Goal: Task Accomplishment & Management: Use online tool/utility

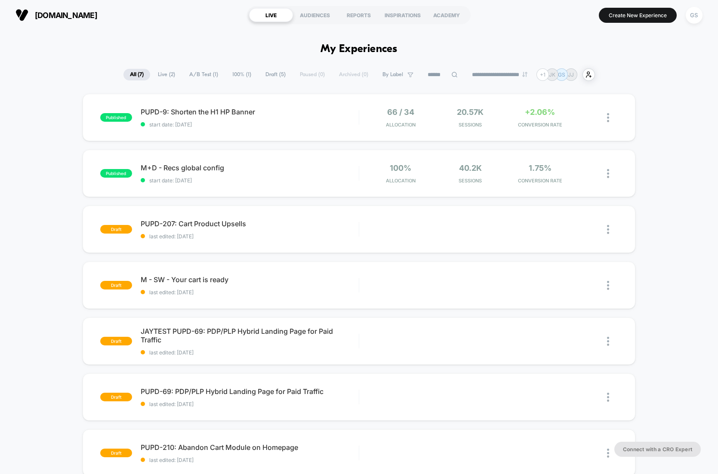
click at [663, 122] on div "published PUPD-9: Shorten the H1 HP Banner start date: [DATE] 66 / 34 Allocatio…" at bounding box center [359, 307] width 718 height 426
click at [549, 77] on div "+ 1" at bounding box center [543, 74] width 12 height 12
click at [312, 114] on span "PUPD-9: Shorten the H1 HP Banner Click to edit experience details" at bounding box center [250, 112] width 218 height 9
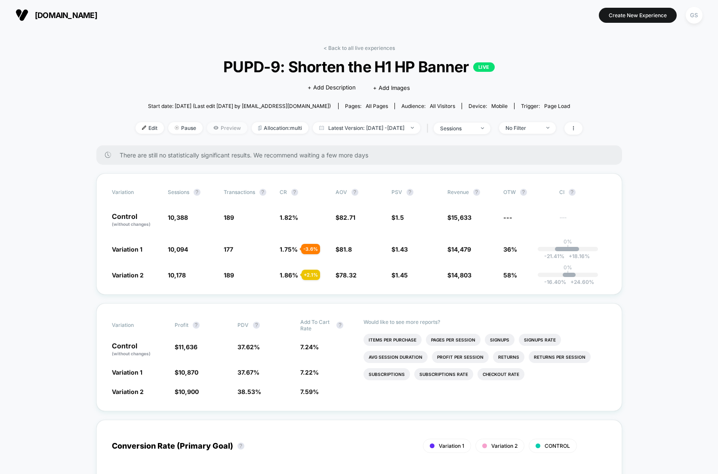
click at [210, 130] on span "Preview" at bounding box center [227, 128] width 40 height 12
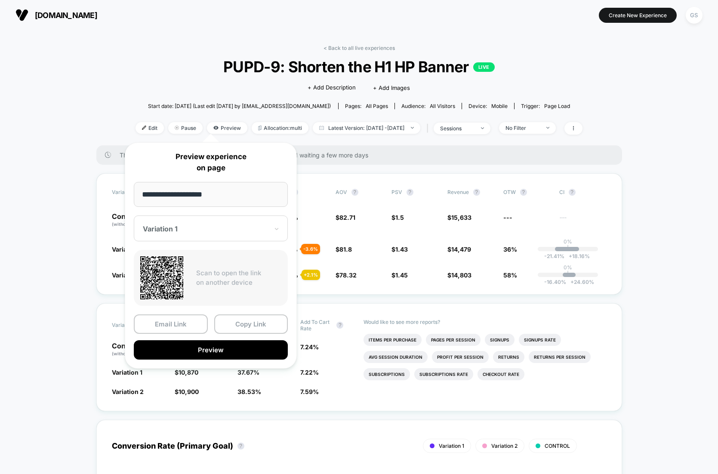
click at [222, 238] on div "Variation 1" at bounding box center [211, 229] width 154 height 26
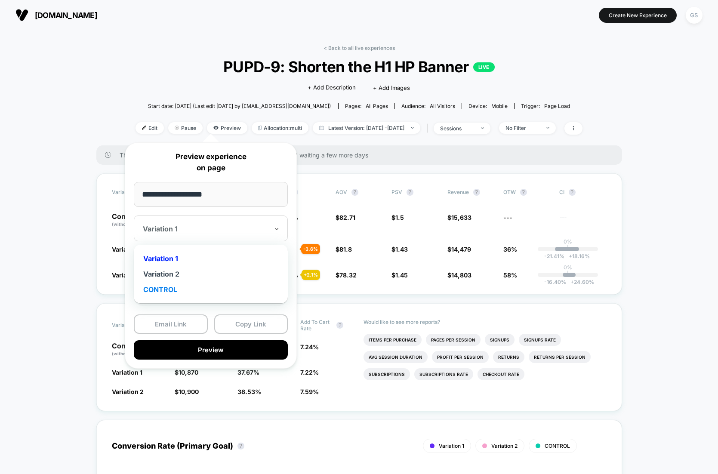
click at [169, 290] on div "CONTROL" at bounding box center [210, 289] width 145 height 15
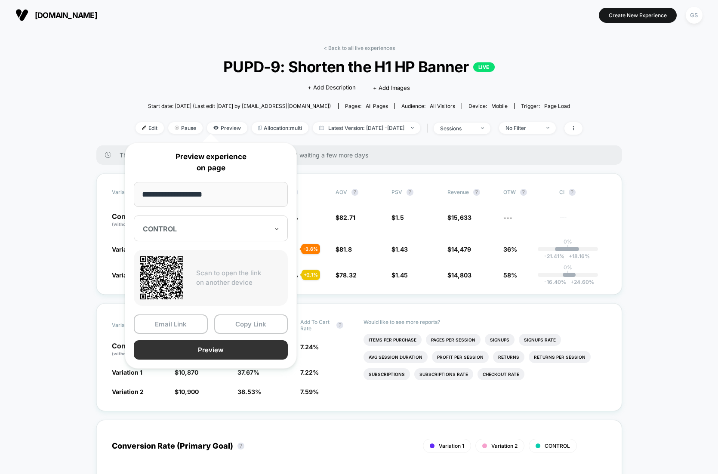
click at [224, 352] on button "Preview" at bounding box center [211, 349] width 154 height 19
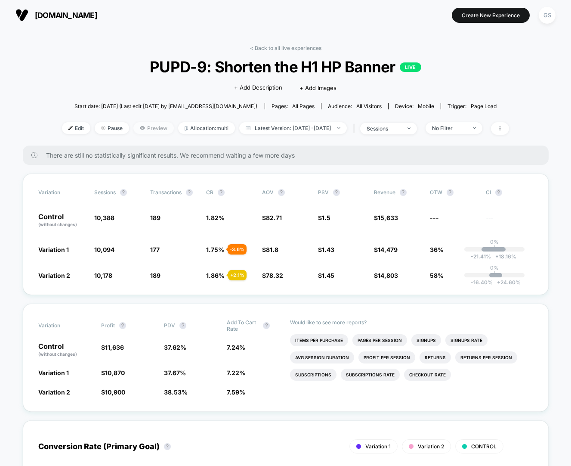
click at [140, 129] on icon at bounding box center [142, 127] width 5 height 5
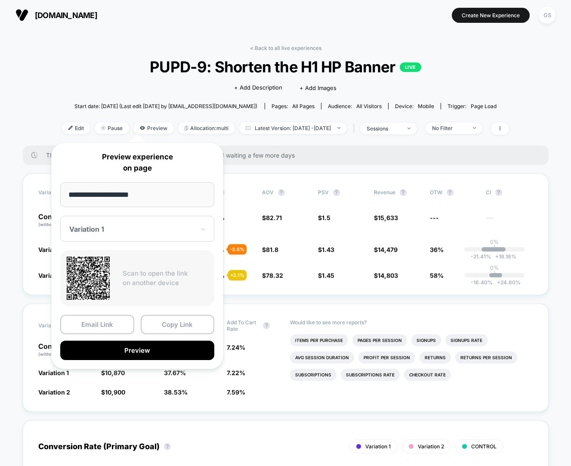
click at [124, 231] on div at bounding box center [132, 229] width 126 height 9
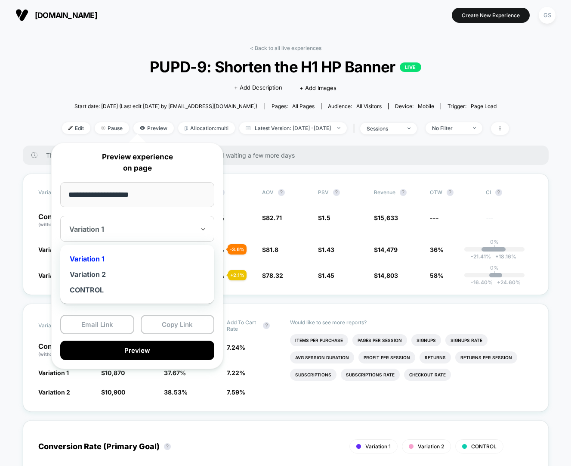
click at [129, 228] on div at bounding box center [132, 229] width 126 height 9
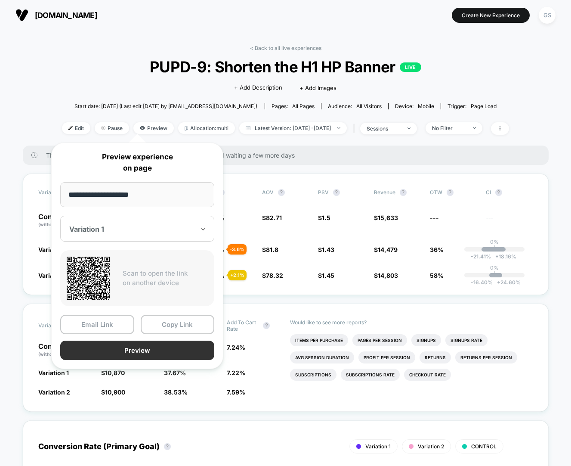
click at [141, 348] on button "Preview" at bounding box center [137, 349] width 154 height 19
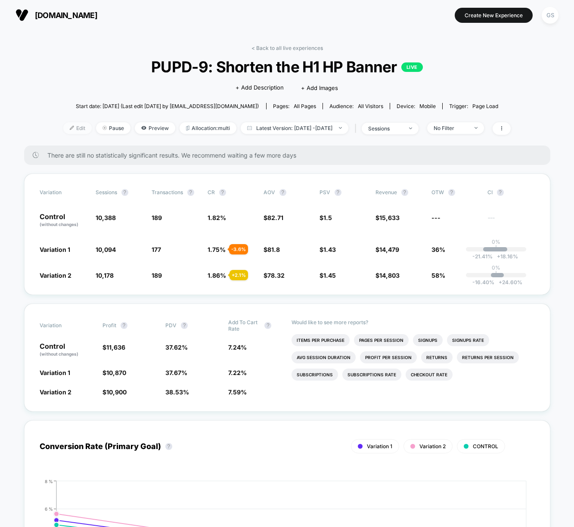
click at [63, 129] on span "Edit" at bounding box center [77, 128] width 28 height 12
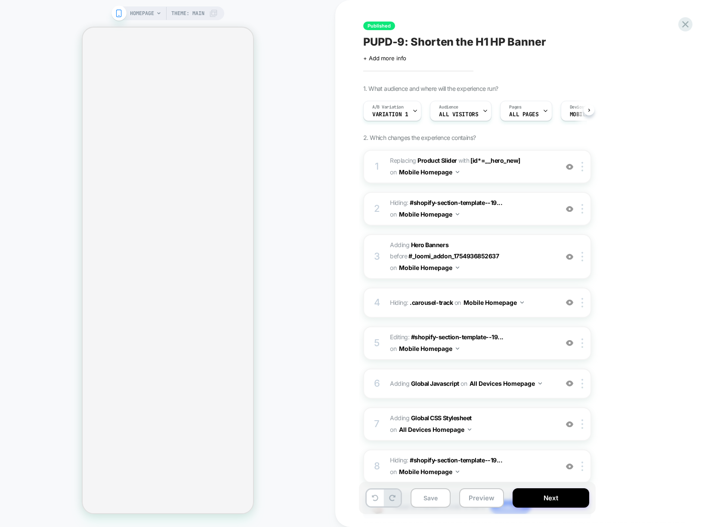
scroll to position [0, 0]
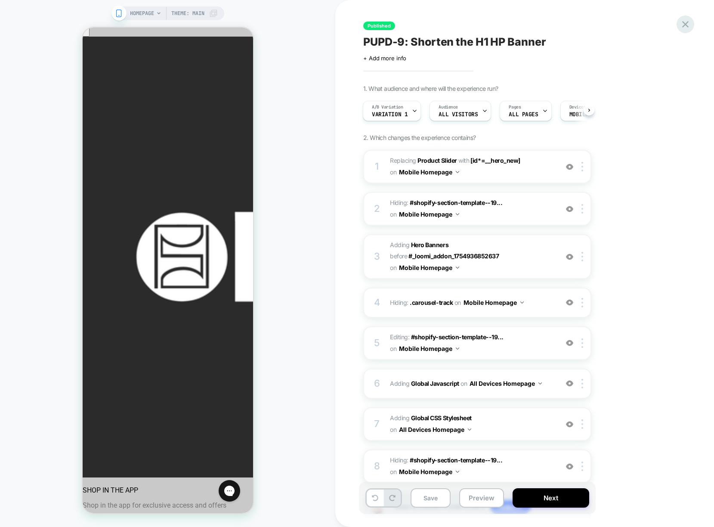
click at [687, 25] on icon at bounding box center [685, 25] width 12 height 12
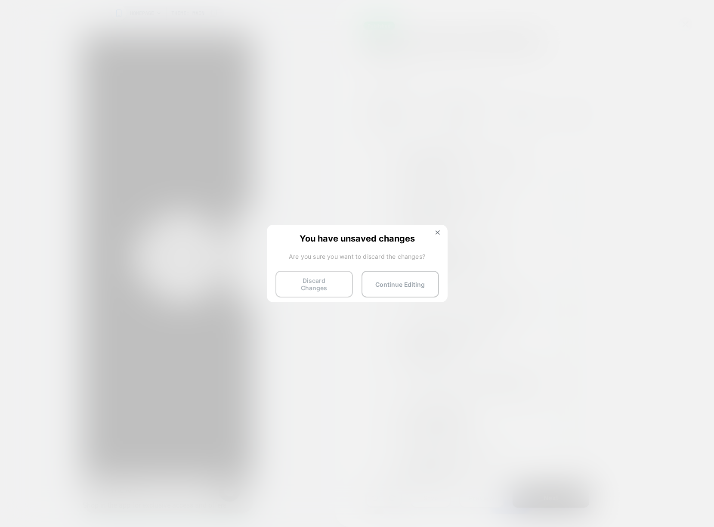
click at [313, 283] on button "Discard Changes" at bounding box center [313, 284] width 77 height 27
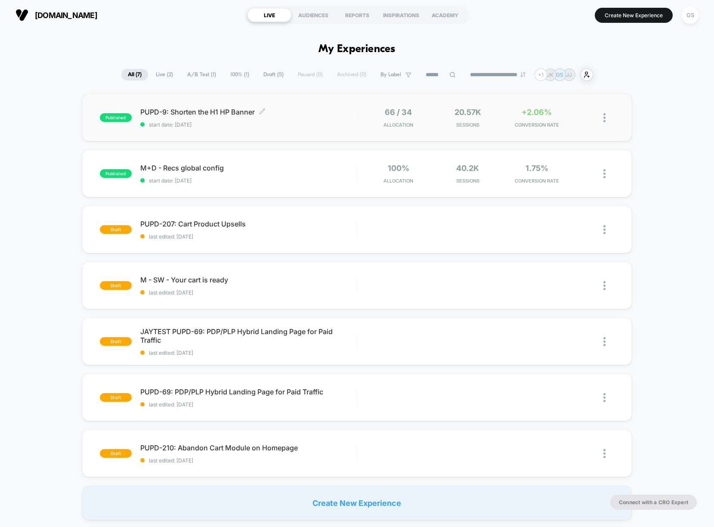
click at [285, 121] on span "start date: [DATE]" at bounding box center [248, 124] width 216 height 6
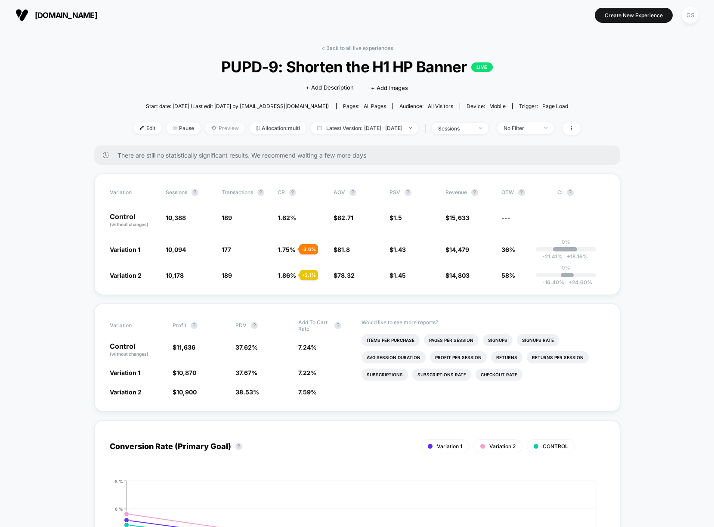
click at [215, 129] on span "Preview" at bounding box center [225, 128] width 40 height 12
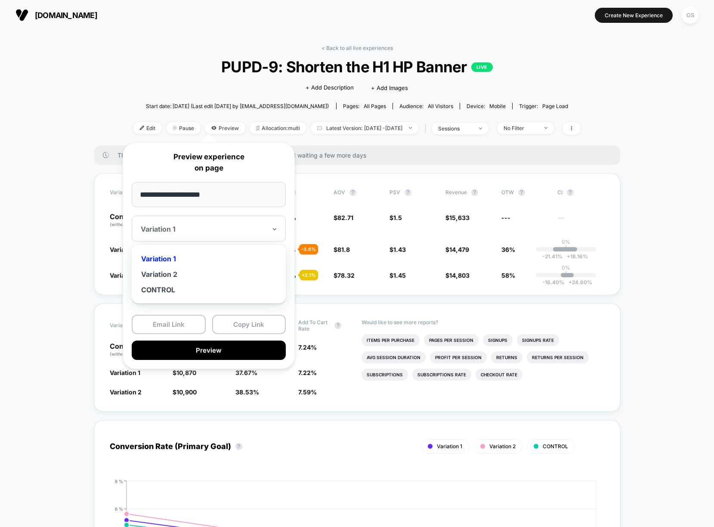
click at [226, 240] on div "Variation 1" at bounding box center [209, 229] width 154 height 26
click at [214, 269] on div "Variation 2" at bounding box center [208, 273] width 145 height 15
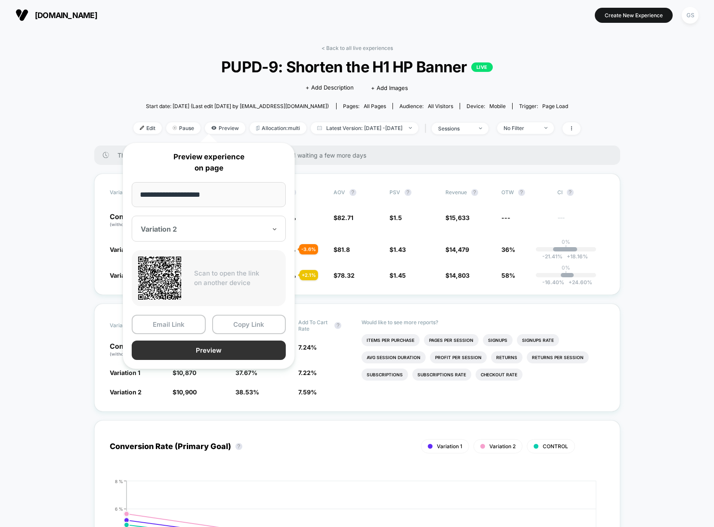
click at [221, 355] on button "Preview" at bounding box center [209, 349] width 154 height 19
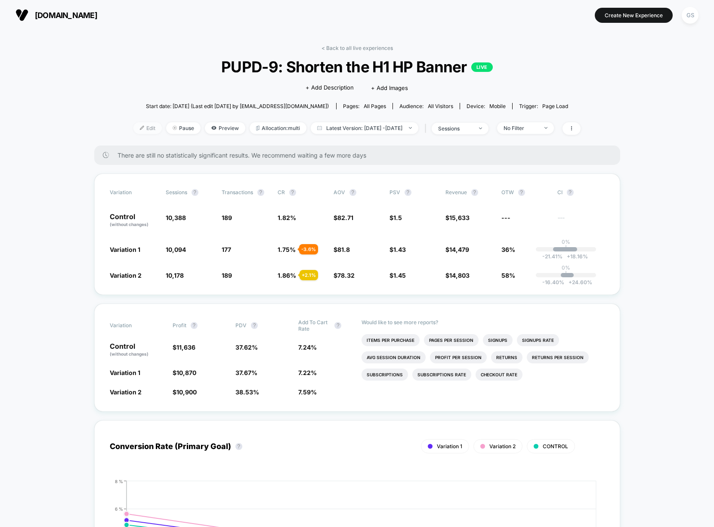
click at [133, 130] on span "Edit" at bounding box center [147, 128] width 28 height 12
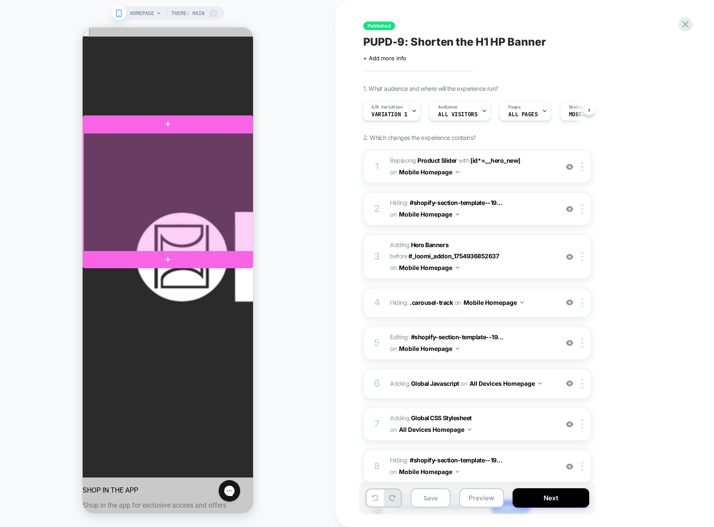
click at [213, 182] on div at bounding box center [168, 192] width 170 height 119
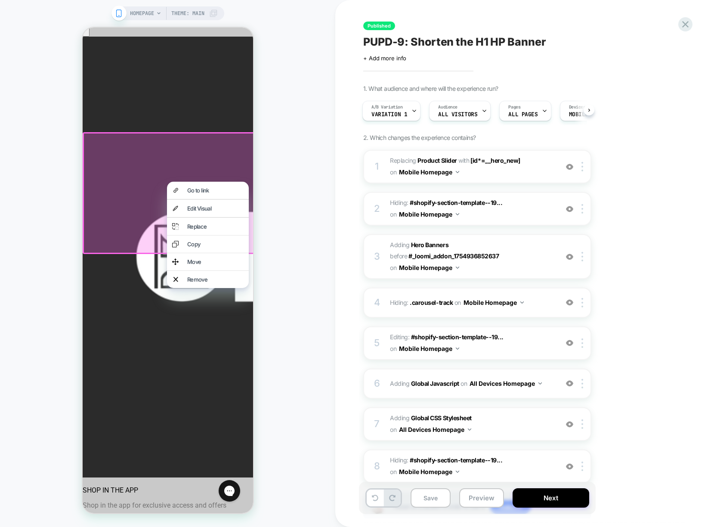
click at [213, 182] on div "Go to link" at bounding box center [208, 190] width 82 height 17
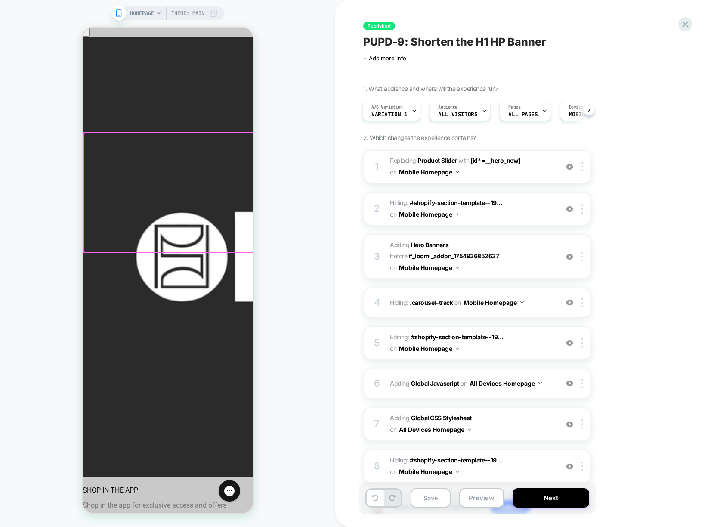
click at [213, 182] on div at bounding box center [168, 192] width 170 height 119
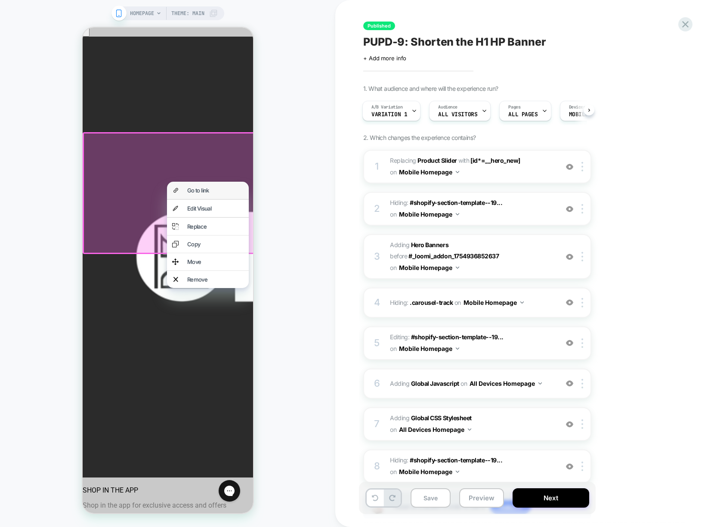
click at [208, 191] on div "Go to link" at bounding box center [215, 190] width 56 height 7
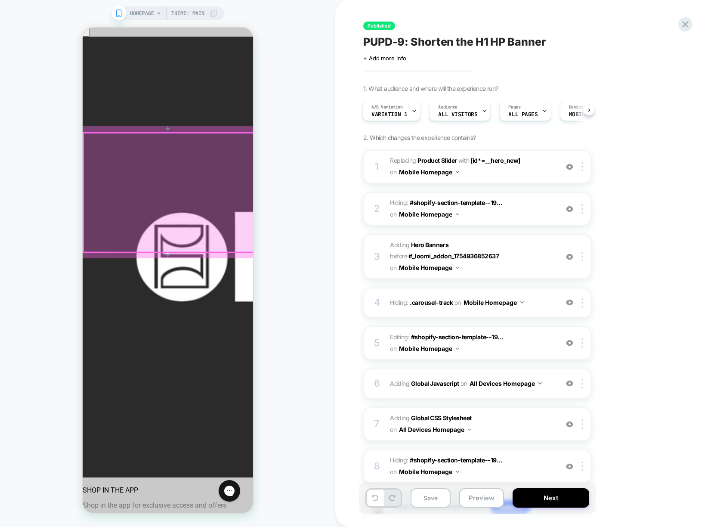
click at [204, 190] on div at bounding box center [168, 192] width 170 height 119
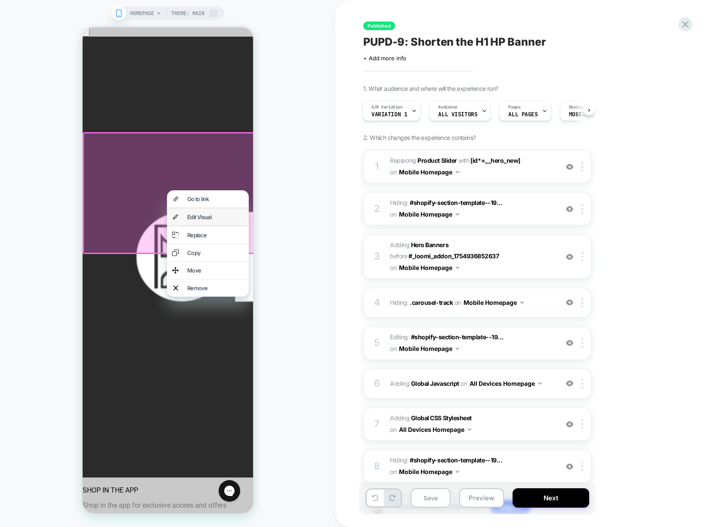
click at [202, 220] on div "Edit Visual" at bounding box center [215, 216] width 56 height 7
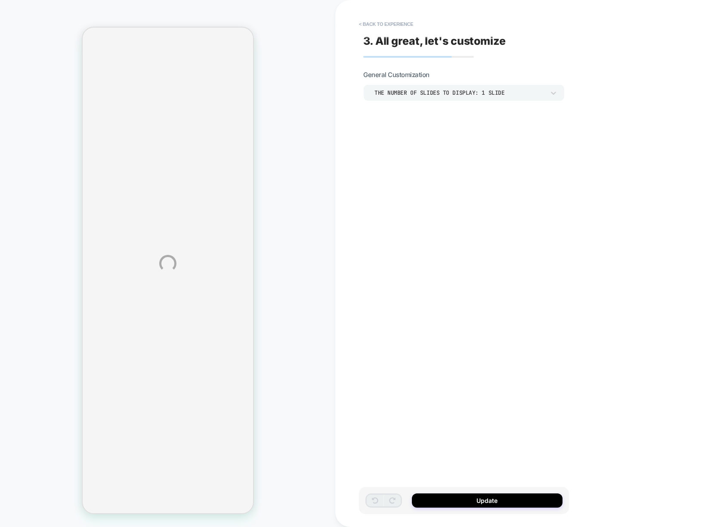
click at [370, 27] on div "**********" at bounding box center [357, 263] width 714 height 527
click at [370, 25] on div "**********" at bounding box center [357, 263] width 714 height 527
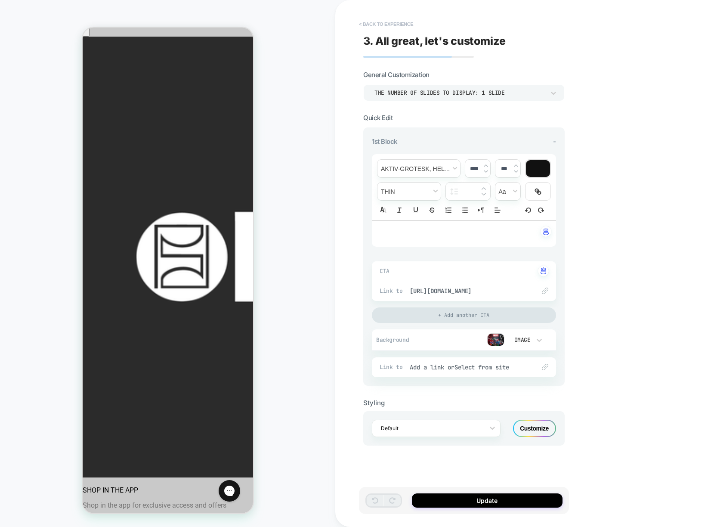
click at [385, 22] on button "< Back to experience" at bounding box center [386, 24] width 63 height 14
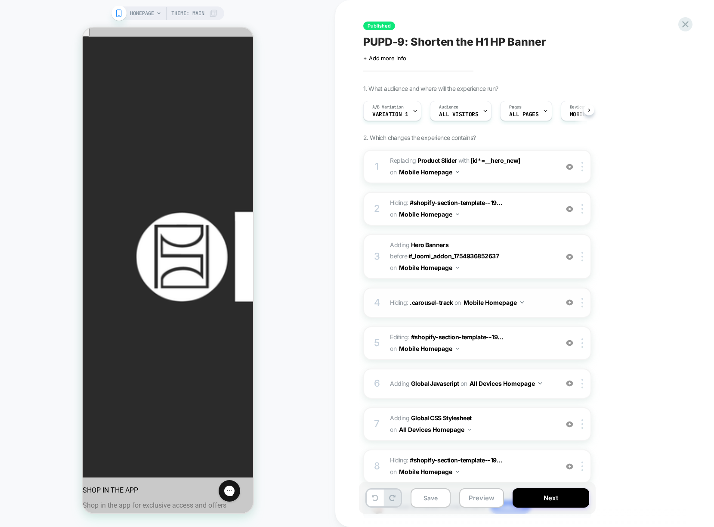
scroll to position [0, 0]
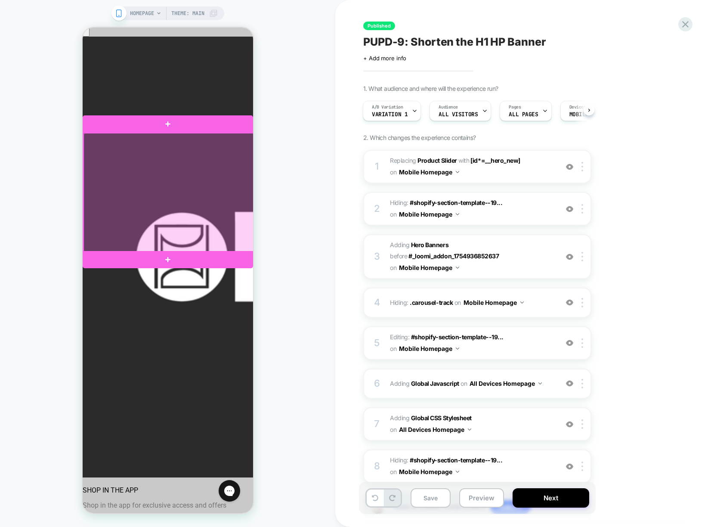
click at [149, 200] on div at bounding box center [168, 192] width 170 height 119
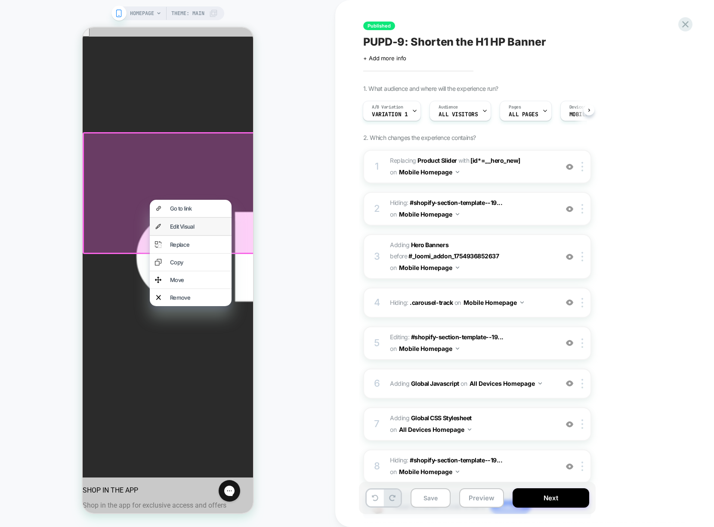
click at [190, 230] on div "Edit Visual" at bounding box center [198, 226] width 56 height 7
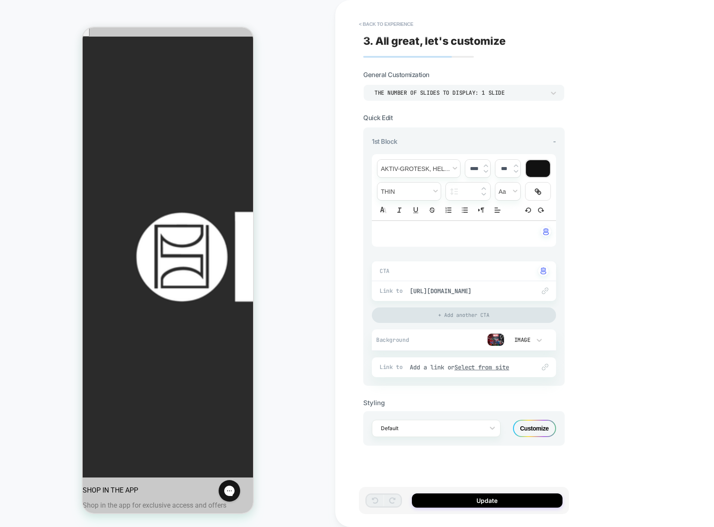
click at [532, 369] on div at bounding box center [539, 367] width 17 height 6
click at [507, 367] on u "Select from site" at bounding box center [481, 367] width 55 height 8
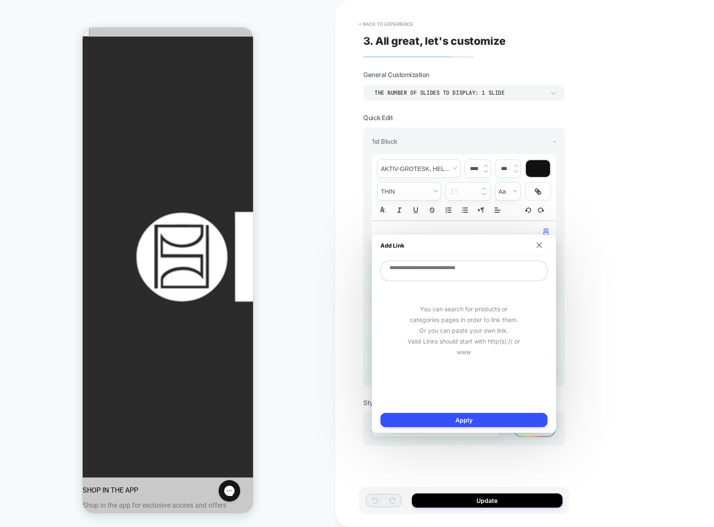
click at [478, 274] on textarea at bounding box center [463, 270] width 167 height 21
paste textarea "**********"
type textarea "*"
type textarea "**********"
click at [477, 422] on button "Apply" at bounding box center [463, 420] width 167 height 14
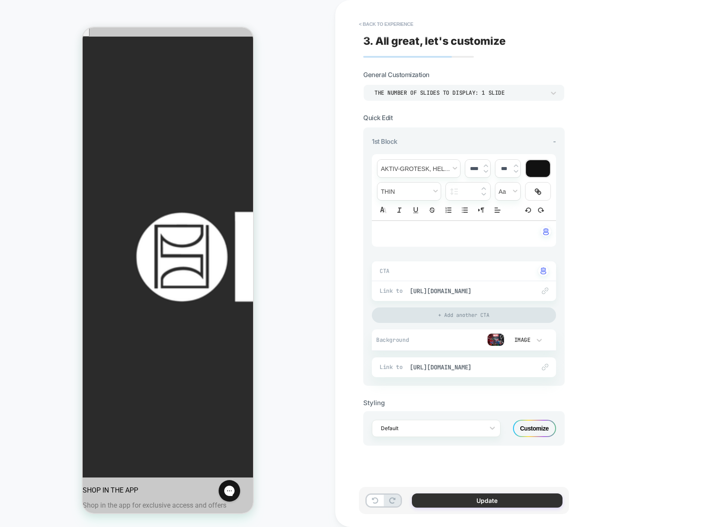
click at [463, 505] on button "Update" at bounding box center [487, 500] width 151 height 14
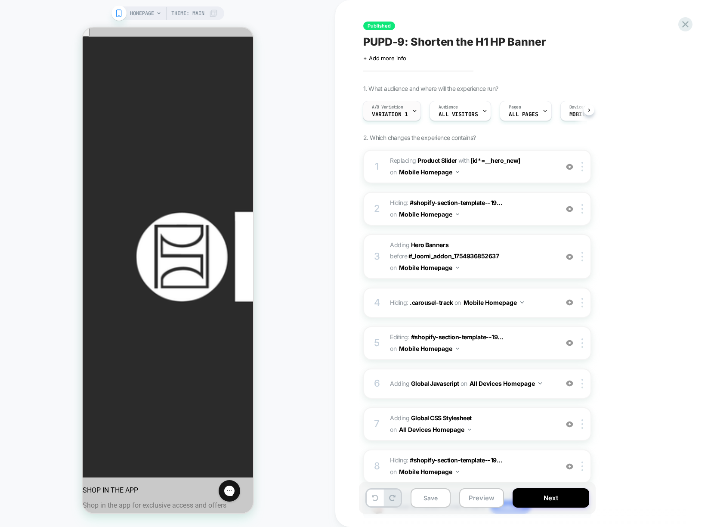
click at [406, 113] on span "Variation 1" at bounding box center [390, 114] width 36 height 6
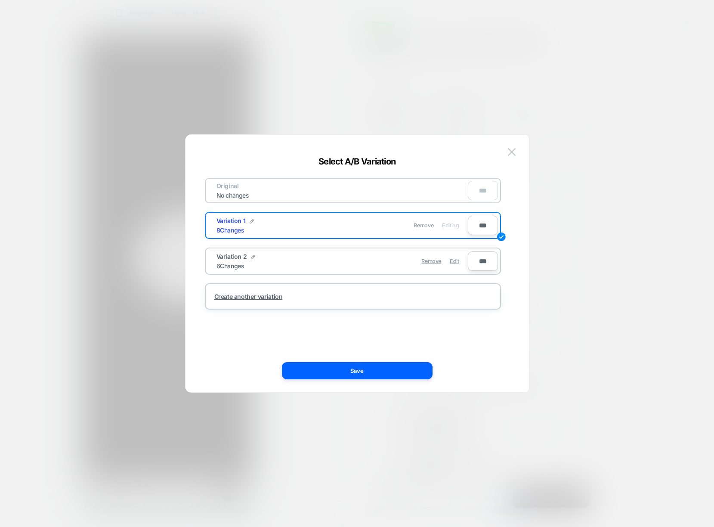
click at [373, 271] on div "Variation 2 6 Changes Remove Edit" at bounding box center [338, 260] width 260 height 21
drag, startPoint x: 364, startPoint y: 267, endPoint x: 363, endPoint y: 273, distance: 6.5
click at [364, 267] on div "Remove Edit" at bounding box center [402, 261] width 121 height 17
click at [360, 369] on button "Save" at bounding box center [357, 370] width 151 height 17
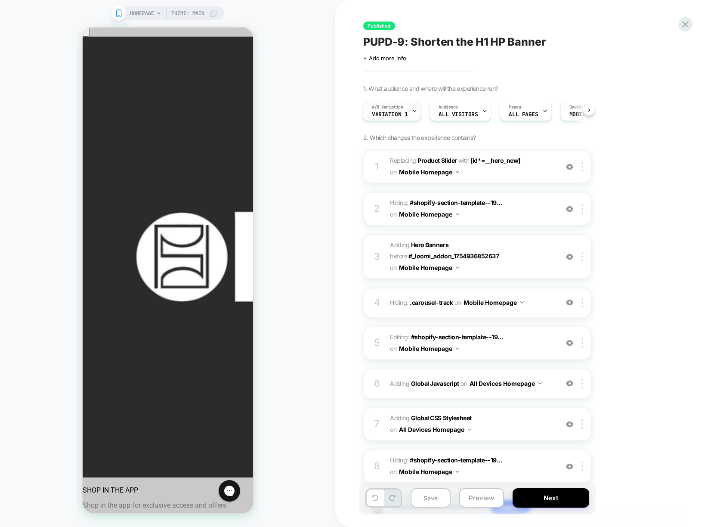
click at [401, 114] on span "Variation 1" at bounding box center [390, 114] width 36 height 6
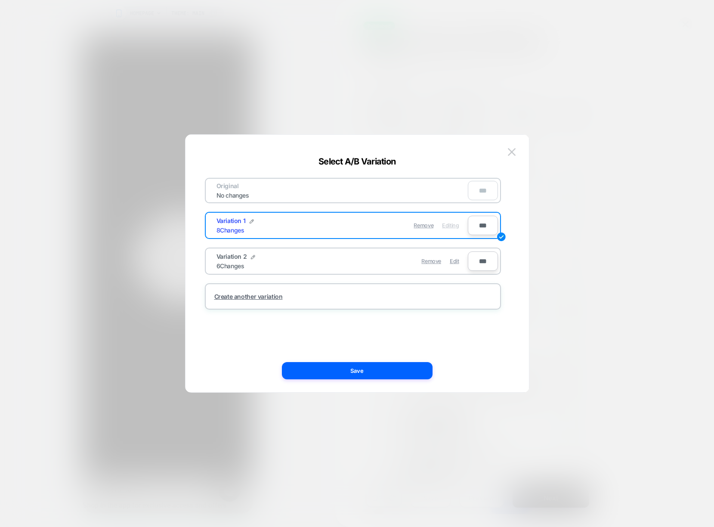
click at [376, 261] on div "Remove Edit" at bounding box center [402, 261] width 121 height 17
click at [501, 236] on img at bounding box center [501, 236] width 9 height 9
click at [486, 262] on input "***" at bounding box center [483, 260] width 30 height 19
click at [567, 211] on div at bounding box center [357, 263] width 714 height 527
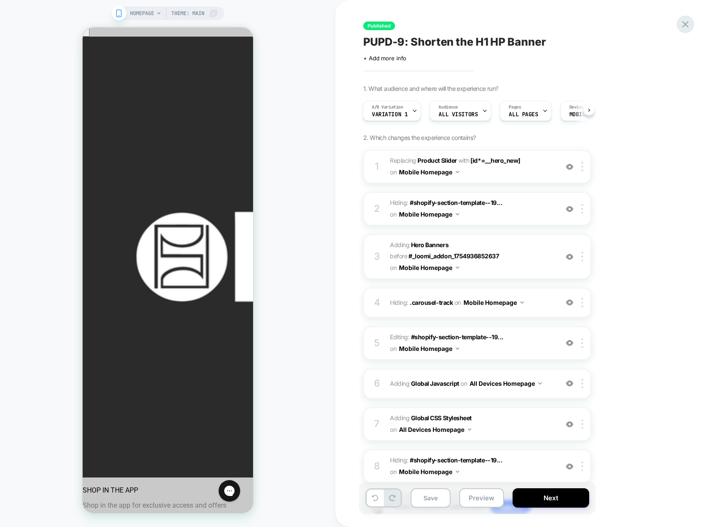
click at [687, 24] on icon at bounding box center [685, 25] width 12 height 12
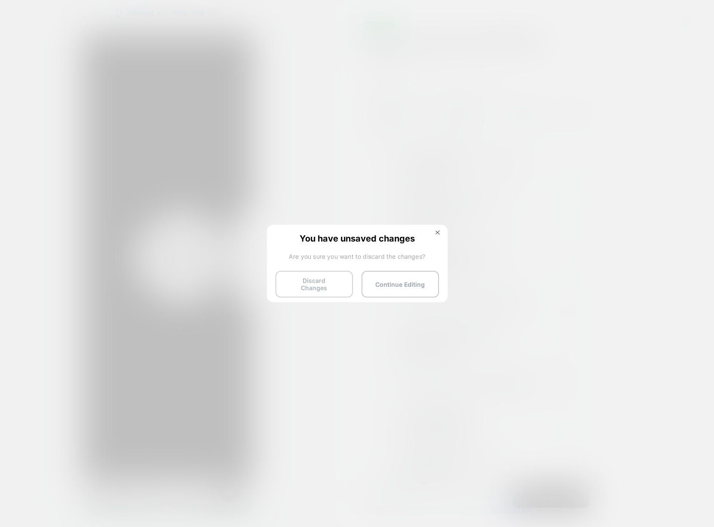
click at [347, 281] on button "Discard Changes" at bounding box center [313, 284] width 77 height 27
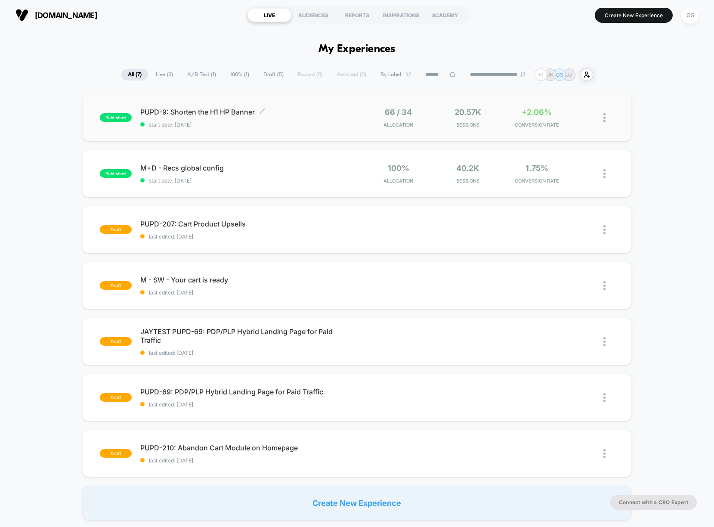
click at [224, 117] on div "PUPD-9: Shorten the H1 HP Banner Click to edit experience details Click to edit…" at bounding box center [248, 118] width 216 height 20
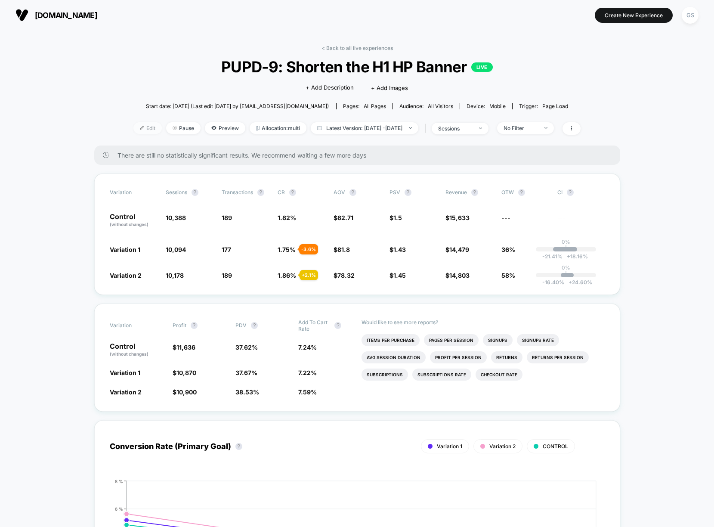
click at [133, 131] on span "Edit" at bounding box center [147, 128] width 28 height 12
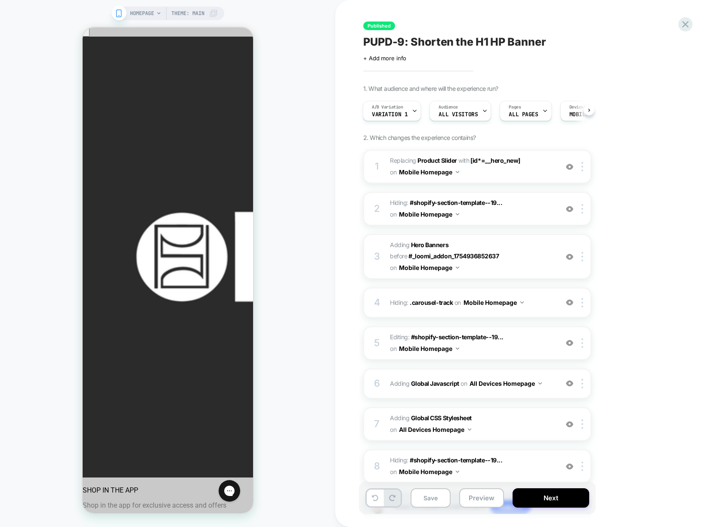
click at [116, 14] on icon at bounding box center [119, 13] width 8 height 8
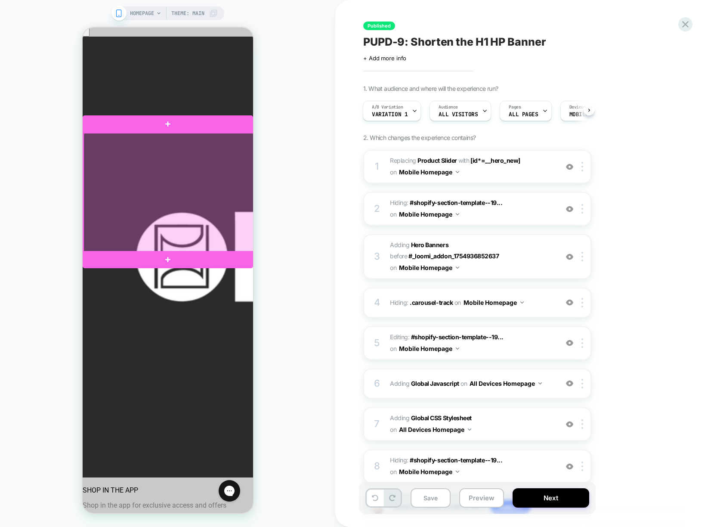
click at [196, 187] on div at bounding box center [168, 192] width 170 height 119
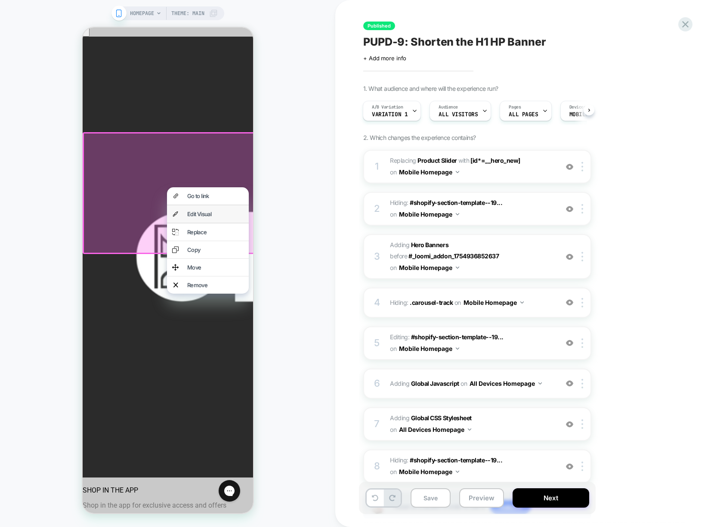
click at [200, 222] on div "Edit Visual" at bounding box center [208, 213] width 82 height 17
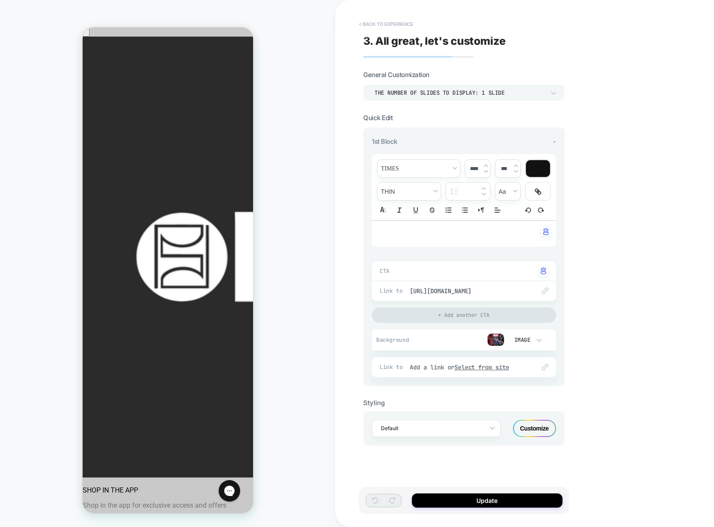
click at [401, 22] on button "< Back to experience" at bounding box center [386, 24] width 63 height 14
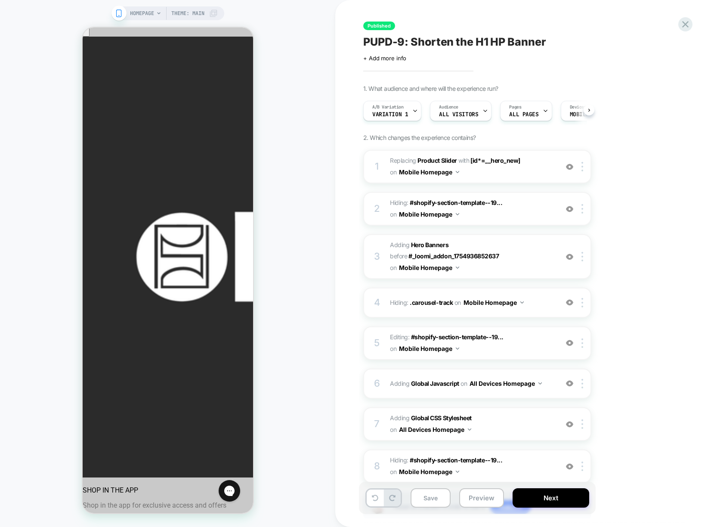
scroll to position [0, 0]
click at [686, 25] on icon at bounding box center [685, 24] width 6 height 6
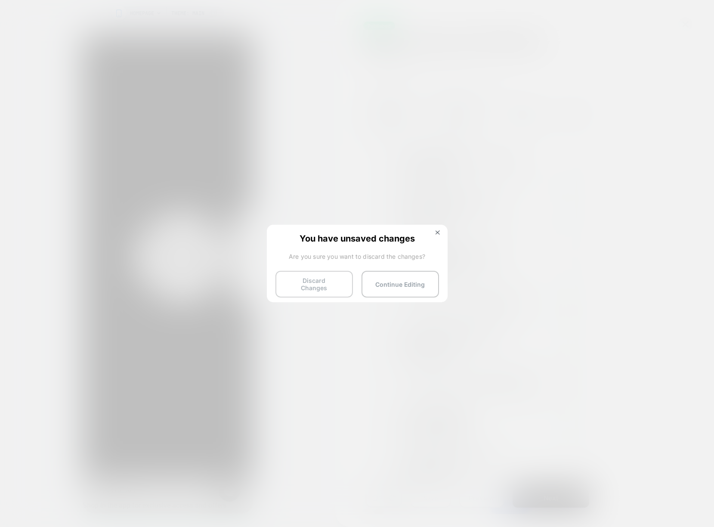
click at [323, 286] on button "Discard Changes" at bounding box center [313, 284] width 77 height 27
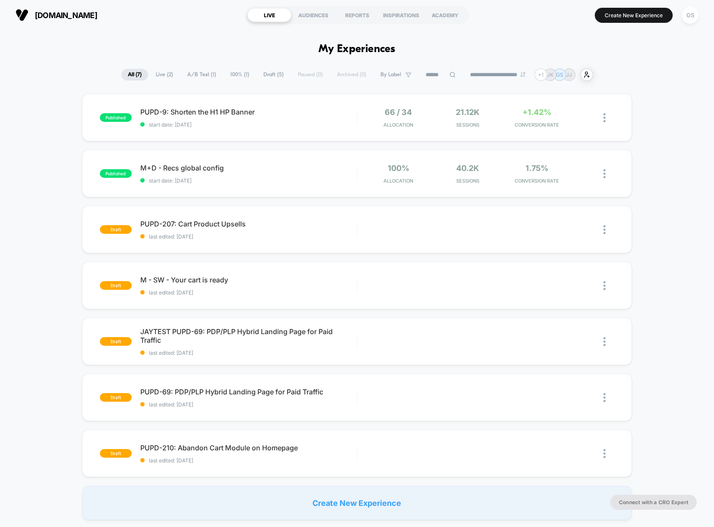
click at [652, 198] on div "published PUPD-9: Shorten the H1 HP Banner start date: 8/13/2025 66 / 34 Alloca…" at bounding box center [357, 307] width 714 height 426
click at [173, 165] on span "M+D - Recs global config Click to edit experience details" at bounding box center [248, 168] width 216 height 9
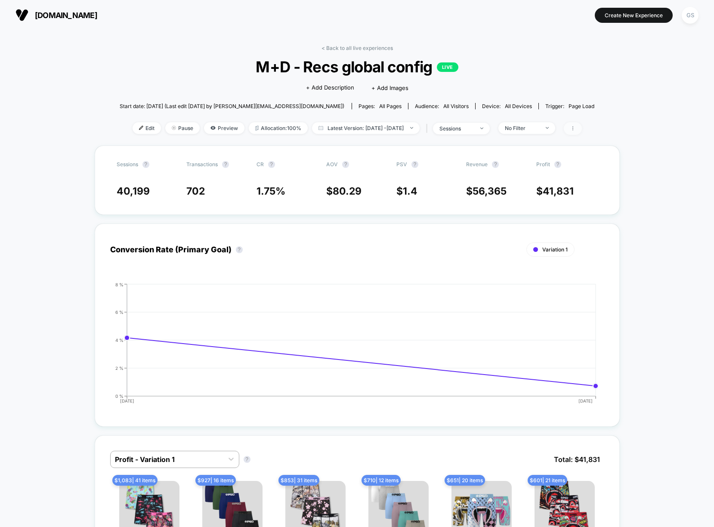
click at [582, 123] on span at bounding box center [573, 128] width 18 height 12
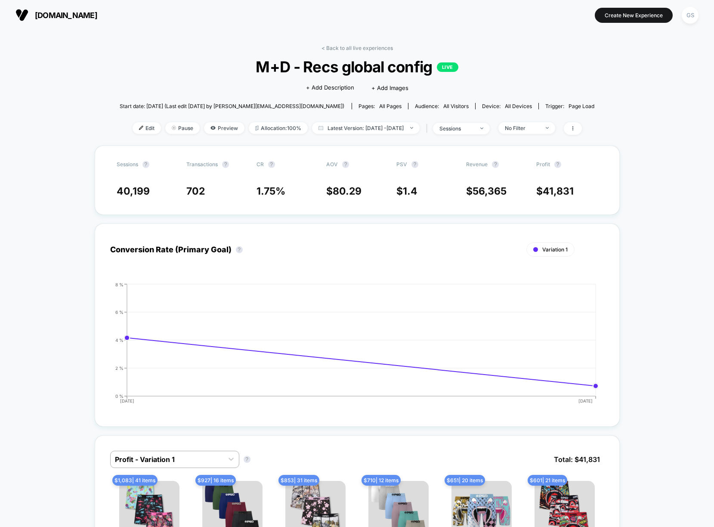
click at [573, 130] on icon at bounding box center [572, 128] width 1 height 4
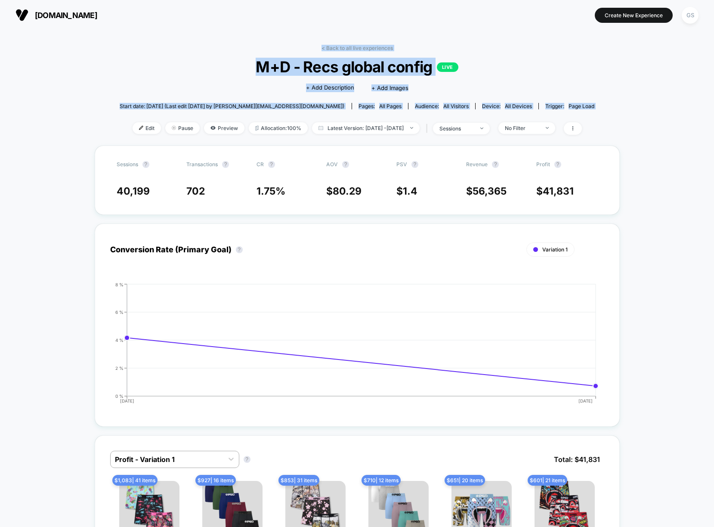
drag, startPoint x: 627, startPoint y: 280, endPoint x: 188, endPoint y: 39, distance: 501.2
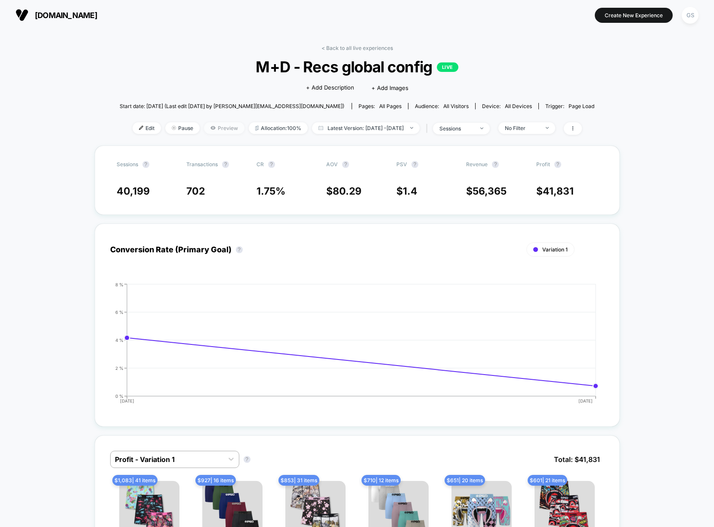
click at [204, 125] on span "Preview" at bounding box center [224, 128] width 40 height 12
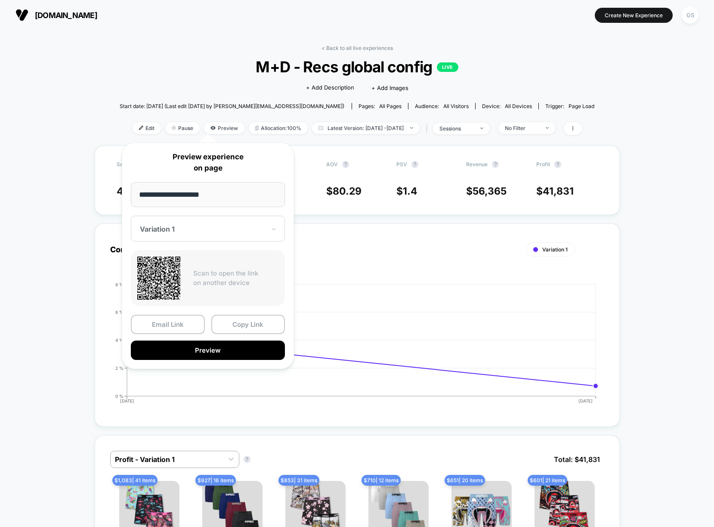
click at [227, 197] on input "**********" at bounding box center [208, 194] width 154 height 25
click at [228, 240] on div "Variation 1" at bounding box center [208, 229] width 154 height 26
click at [198, 275] on div "CONTROL" at bounding box center [207, 273] width 145 height 15
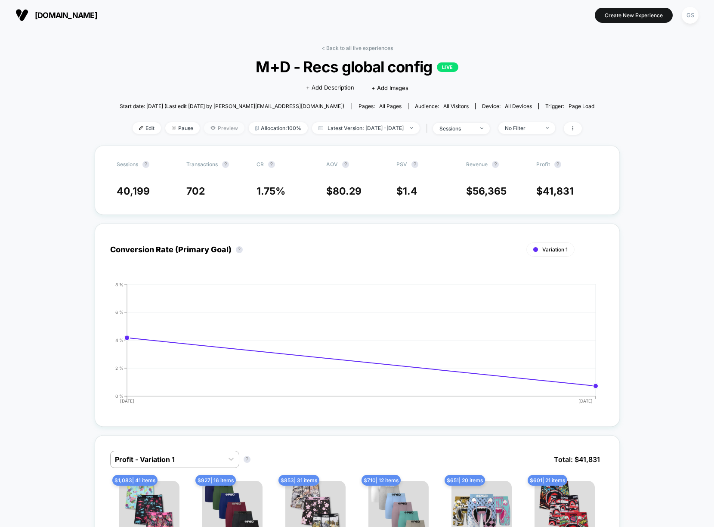
click at [216, 130] on span "Preview" at bounding box center [224, 128] width 40 height 12
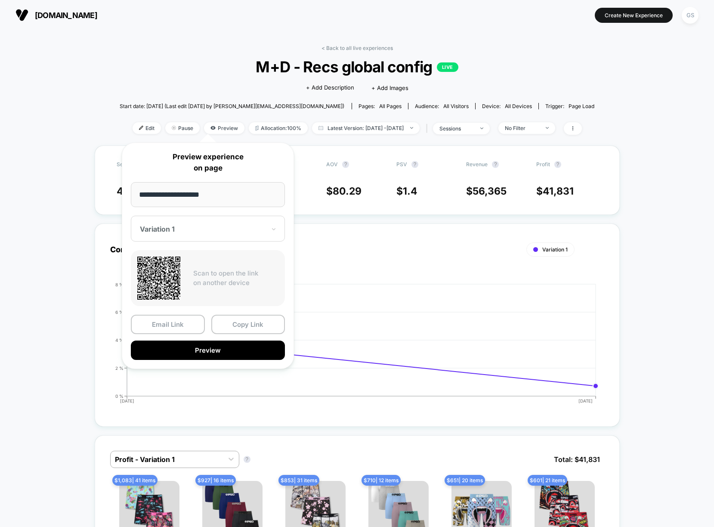
click at [219, 227] on div at bounding box center [203, 229] width 126 height 9
click at [220, 227] on div at bounding box center [203, 229] width 126 height 9
click at [195, 348] on button "Preview" at bounding box center [208, 349] width 154 height 19
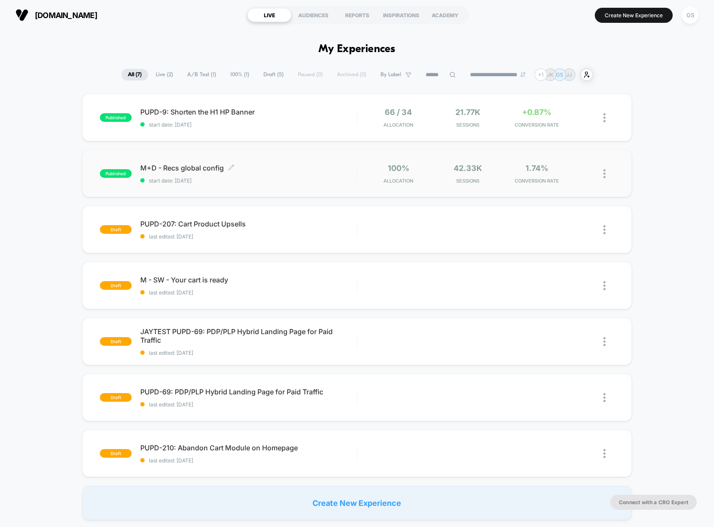
click at [216, 169] on span "M+D - Recs global config Click to edit experience details" at bounding box center [248, 168] width 216 height 9
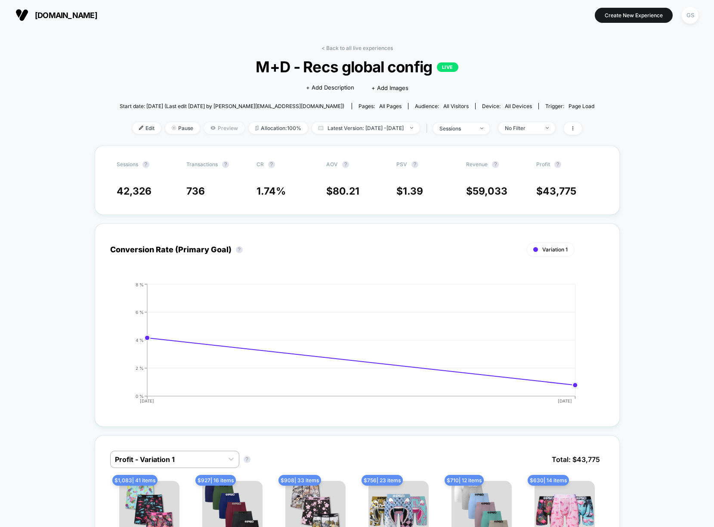
click at [208, 130] on span "Preview" at bounding box center [224, 128] width 40 height 12
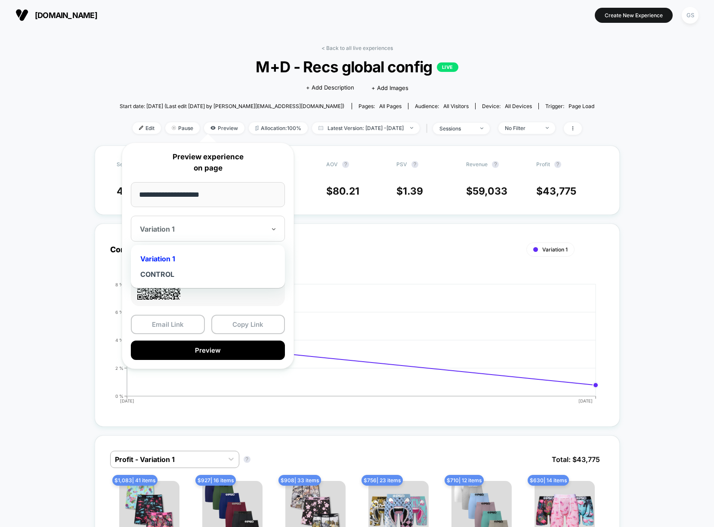
click at [210, 230] on div at bounding box center [203, 229] width 126 height 9
click at [195, 278] on div "CONTROL" at bounding box center [207, 273] width 145 height 15
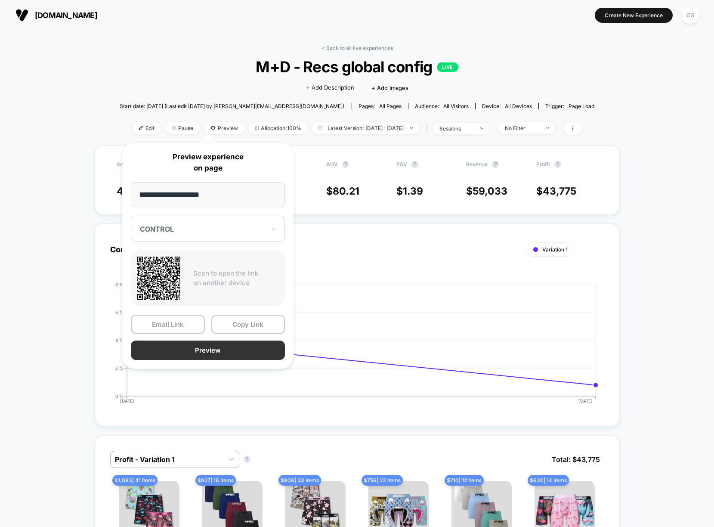
click at [207, 356] on button "Preview" at bounding box center [208, 349] width 154 height 19
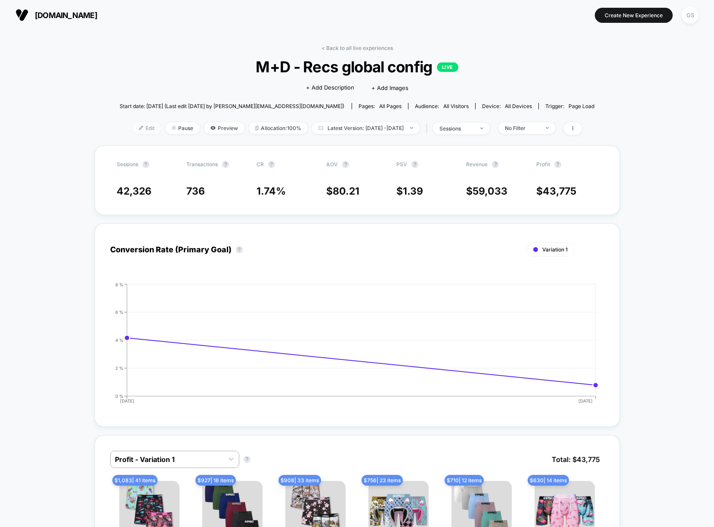
click at [133, 129] on span "Edit" at bounding box center [147, 128] width 28 height 12
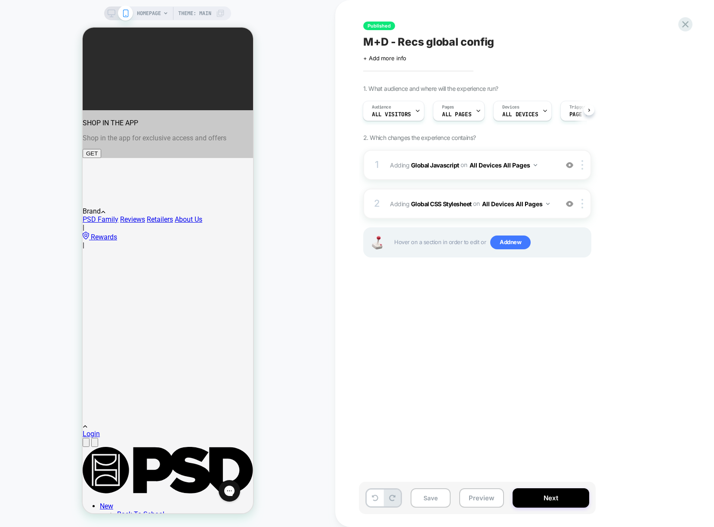
scroll to position [400, 0]
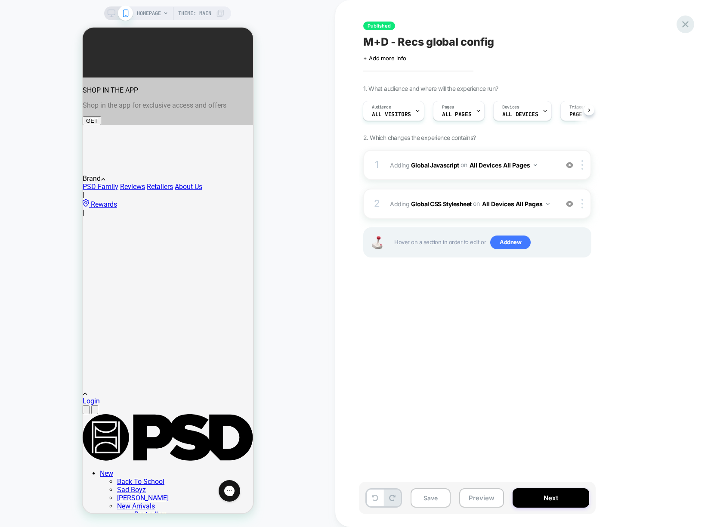
click at [684, 23] on icon at bounding box center [685, 24] width 6 height 6
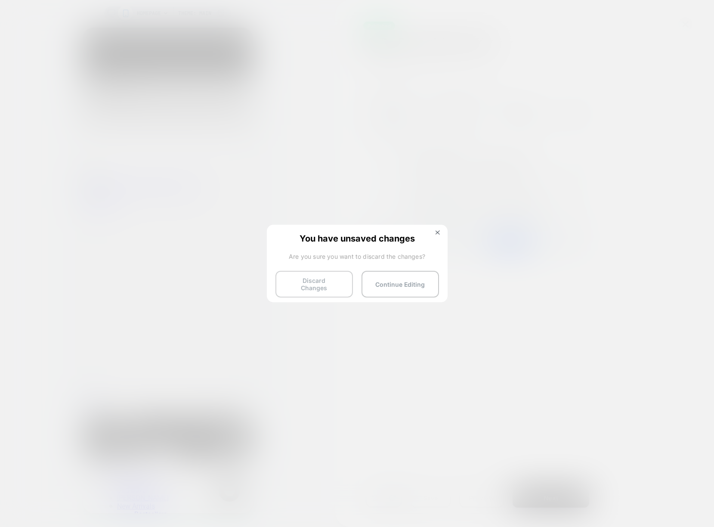
click at [335, 285] on button "Discard Changes" at bounding box center [313, 284] width 77 height 27
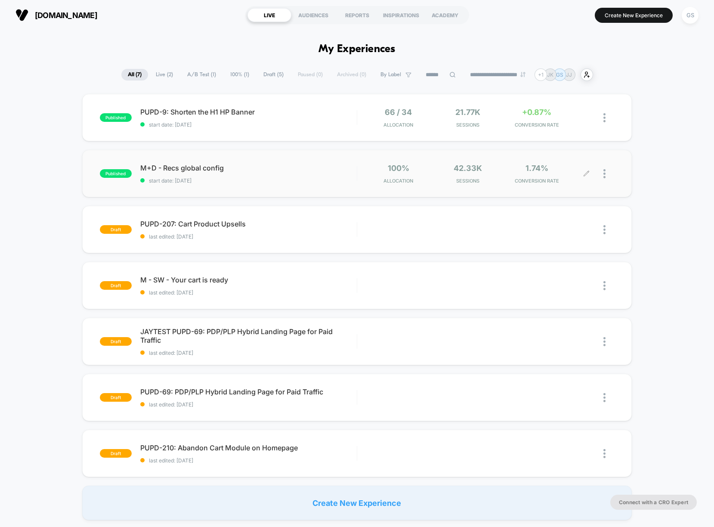
click at [601, 174] on div at bounding box center [600, 174] width 28 height 20
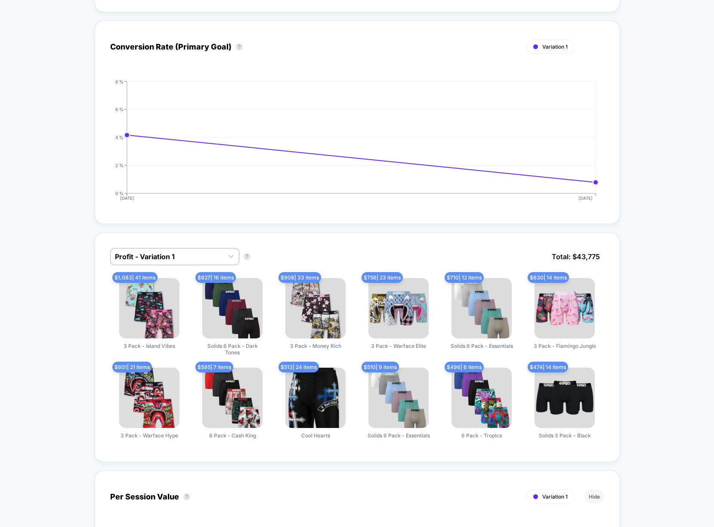
scroll to position [253, 0]
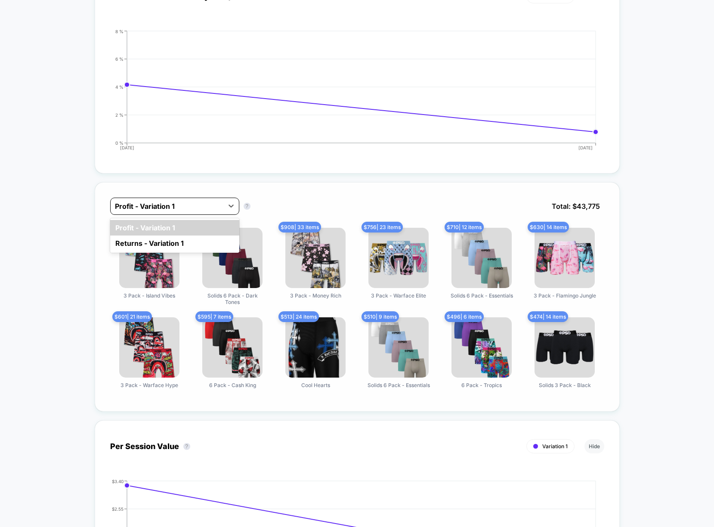
click at [129, 207] on div at bounding box center [167, 206] width 104 height 10
click at [152, 242] on div "Returns - Variation 1" at bounding box center [174, 242] width 129 height 15
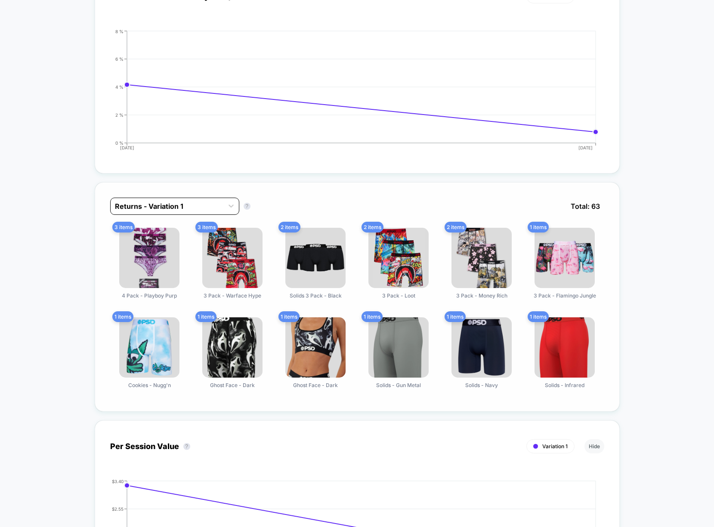
click at [153, 210] on div at bounding box center [167, 206] width 104 height 10
click at [161, 226] on div "Profit - Variation 1" at bounding box center [174, 227] width 129 height 15
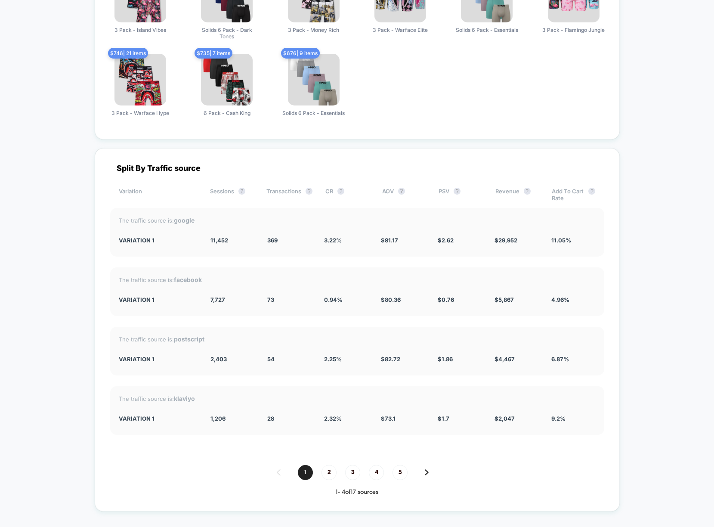
scroll to position [1255, 0]
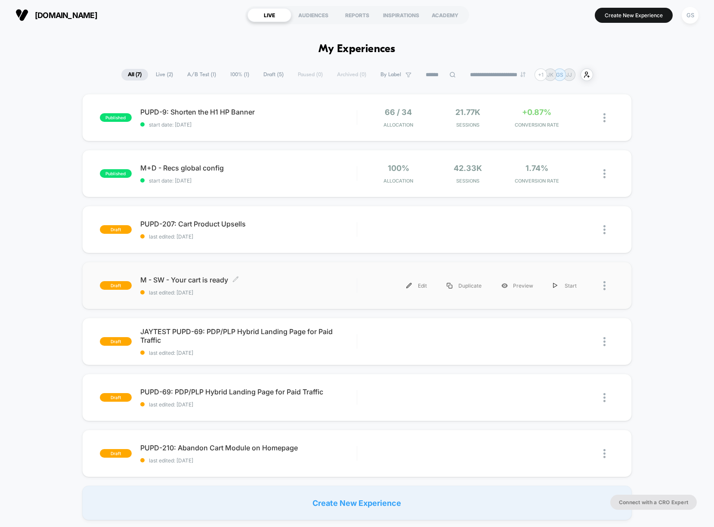
click at [193, 286] on div "M - SW - Your cart is ready Click to edit experience details Click to edit expe…" at bounding box center [248, 285] width 216 height 20
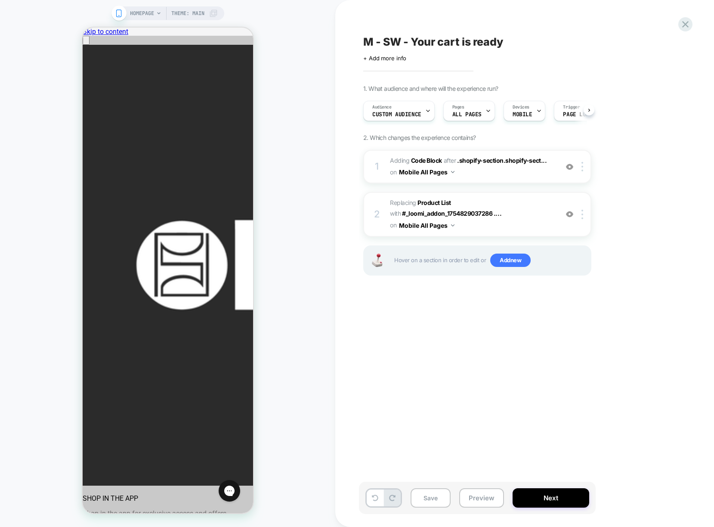
scroll to position [0, 0]
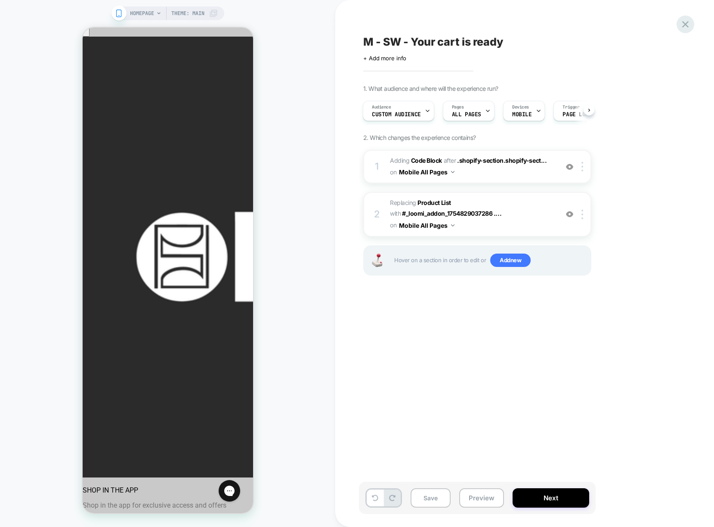
click at [685, 24] on icon at bounding box center [685, 24] width 6 height 6
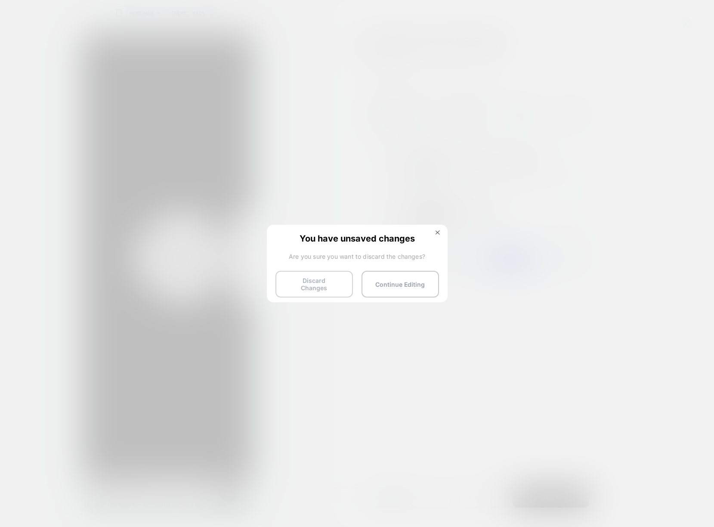
click at [322, 282] on button "Discard Changes" at bounding box center [313, 284] width 77 height 27
